Goal: Task Accomplishment & Management: Complete application form

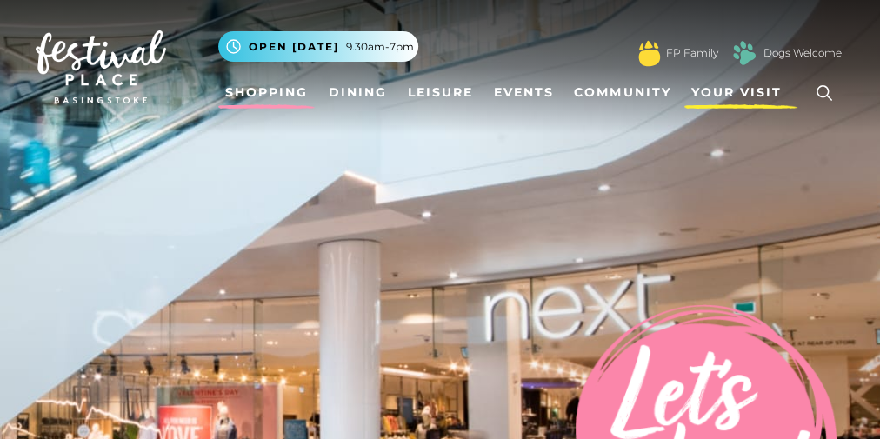
click at [725, 90] on span "Your Visit" at bounding box center [736, 93] width 90 height 18
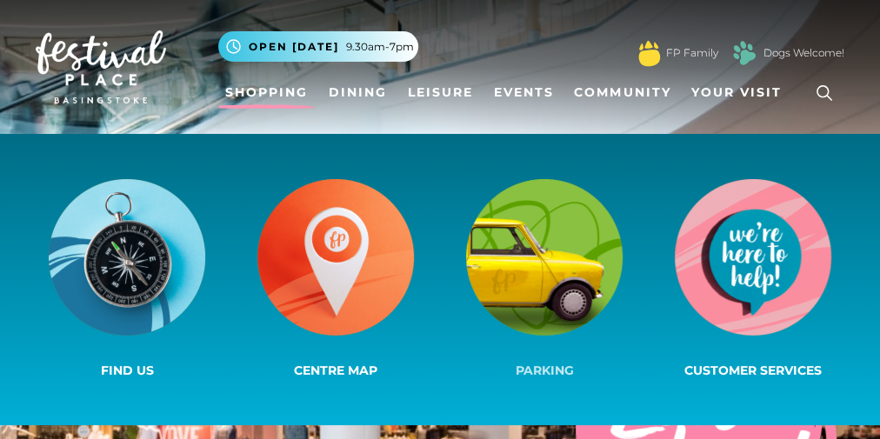
click at [566, 252] on img at bounding box center [544, 257] width 157 height 157
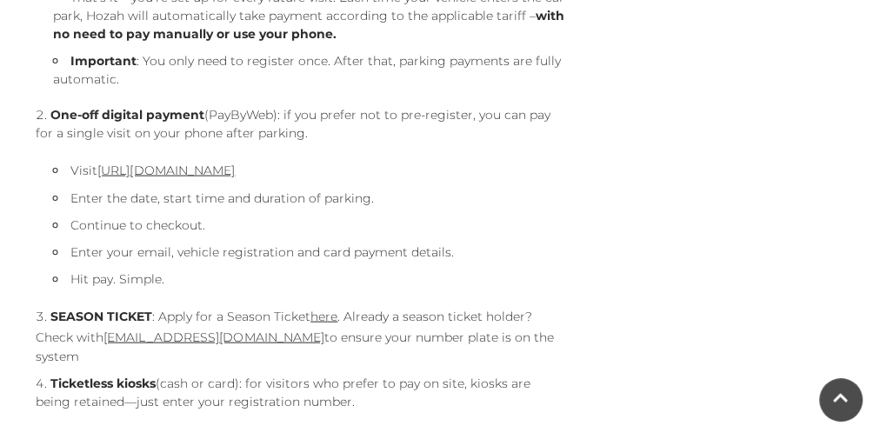
scroll to position [1825, 0]
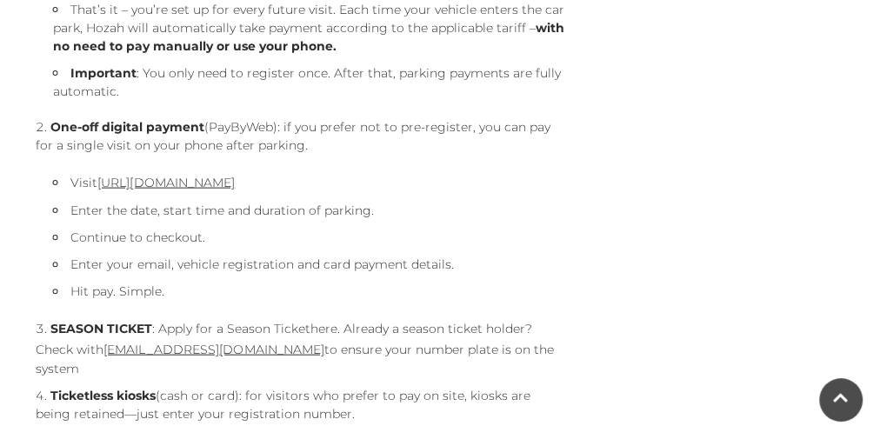
click at [324, 329] on link "here" at bounding box center [324, 329] width 27 height 16
